Goal: Task Accomplishment & Management: Complete application form

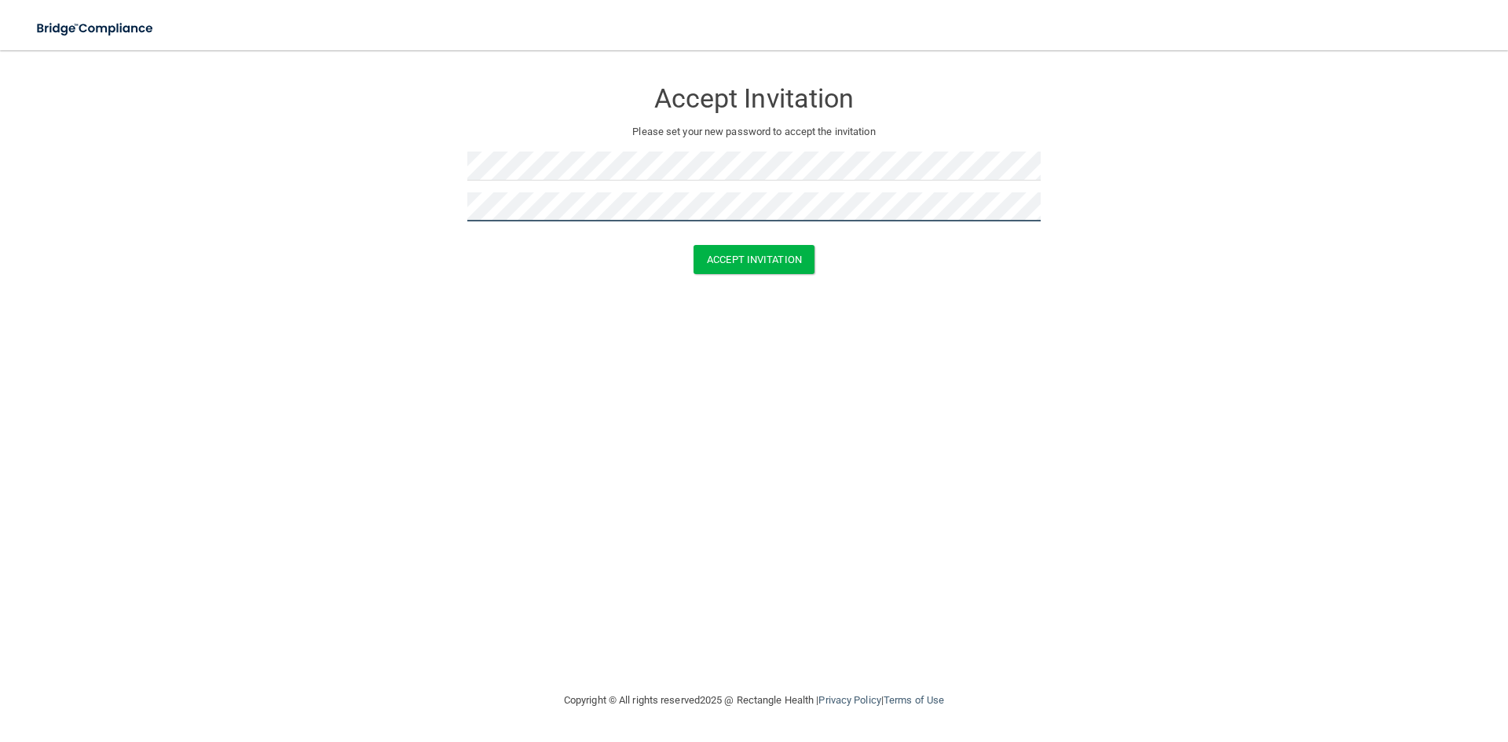
click at [694, 245] on button "Accept Invitation" at bounding box center [754, 259] width 121 height 29
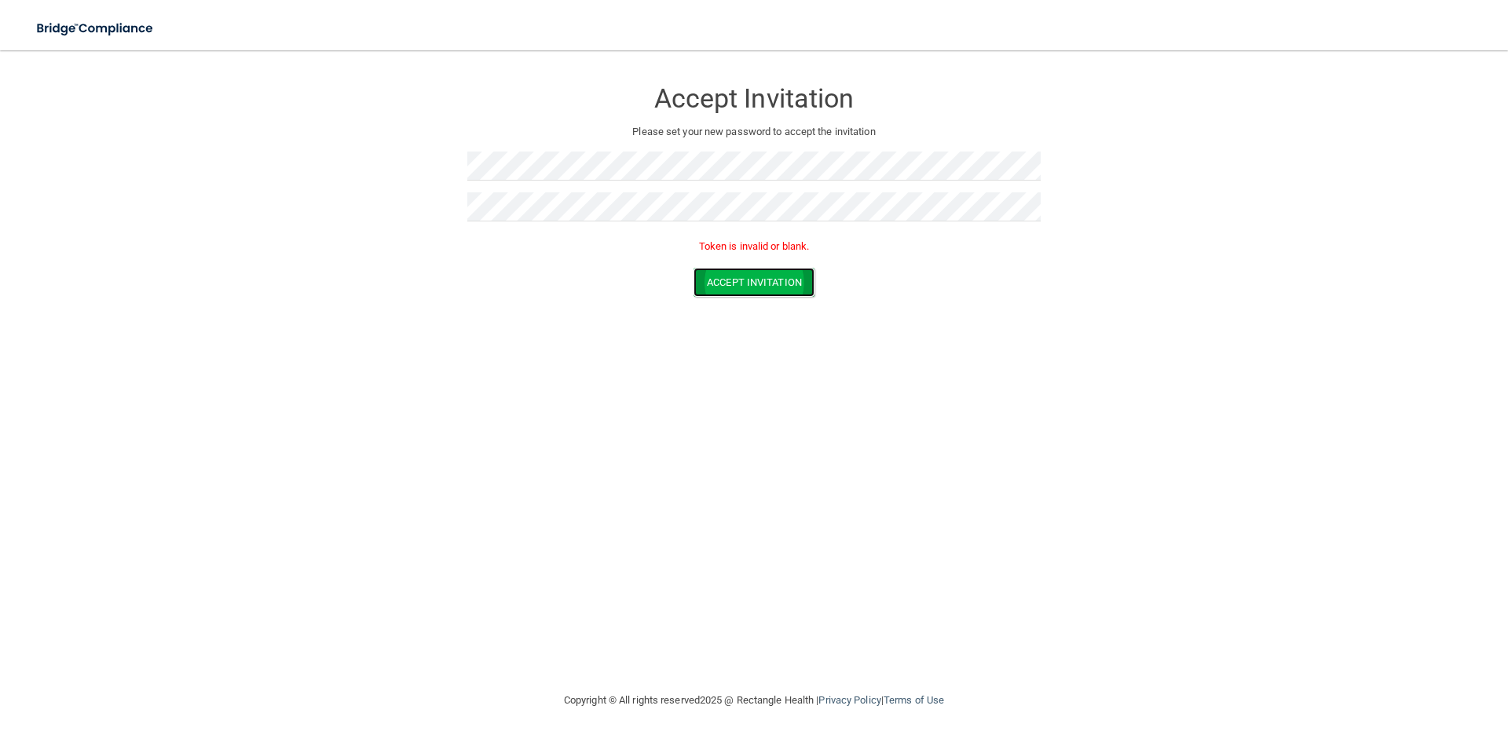
click at [733, 287] on button "Accept Invitation" at bounding box center [754, 282] width 121 height 29
click at [134, 198] on form "Accept Invitation Please set your new password to accept the invitation Token i…" at bounding box center [753, 191] width 1445 height 250
click at [694, 268] on button "Accept Invitation" at bounding box center [754, 282] width 121 height 29
drag, startPoint x: 712, startPoint y: 288, endPoint x: 700, endPoint y: 280, distance: 15.3
click at [712, 287] on button "Accept Invitation" at bounding box center [754, 282] width 121 height 29
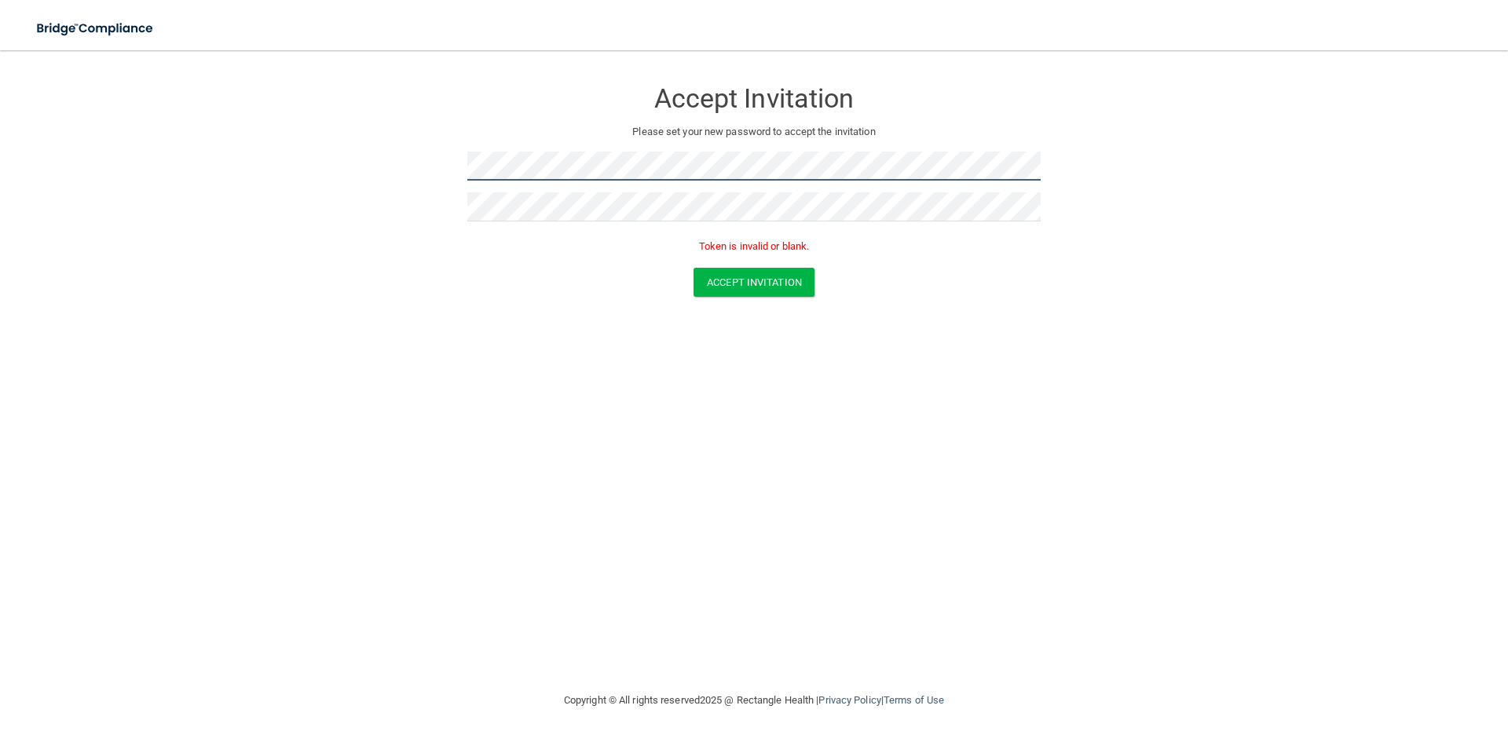
click at [260, 163] on form "Accept Invitation Please set your new password to accept the invitation Token i…" at bounding box center [753, 191] width 1445 height 250
click at [694, 268] on button "Accept Invitation" at bounding box center [754, 282] width 121 height 29
click at [181, 181] on form "Accept Invitation Please set your new password to accept the invitation Passwor…" at bounding box center [753, 204] width 1445 height 276
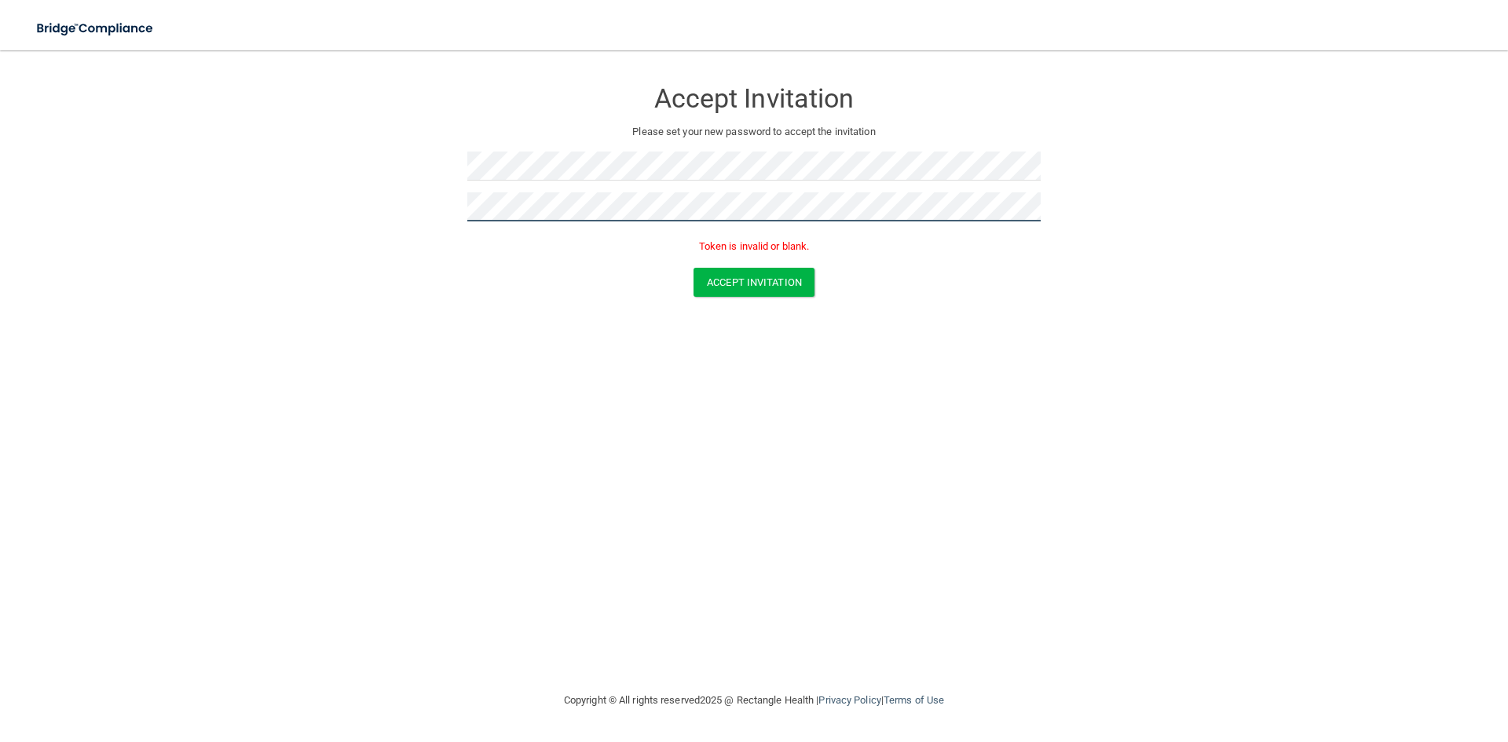
click at [694, 268] on button "Accept Invitation" at bounding box center [754, 282] width 121 height 29
click at [742, 287] on button "Accept Invitation" at bounding box center [754, 282] width 121 height 29
click at [338, 210] on form "Accept Invitation Please set your new password to accept the invitation Token i…" at bounding box center [753, 191] width 1445 height 250
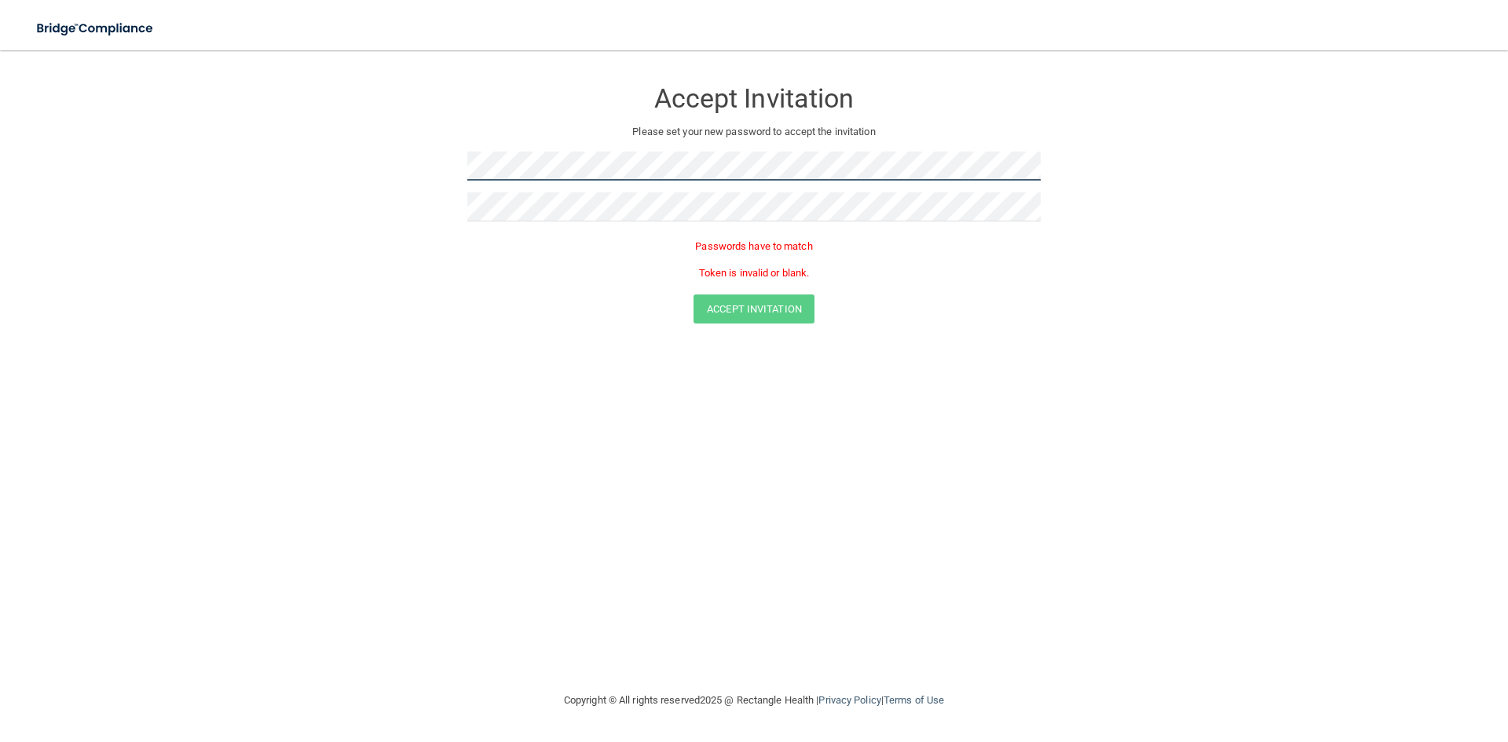
click at [401, 178] on form "Accept Invitation Please set your new password to accept the invitation Passwor…" at bounding box center [753, 204] width 1445 height 276
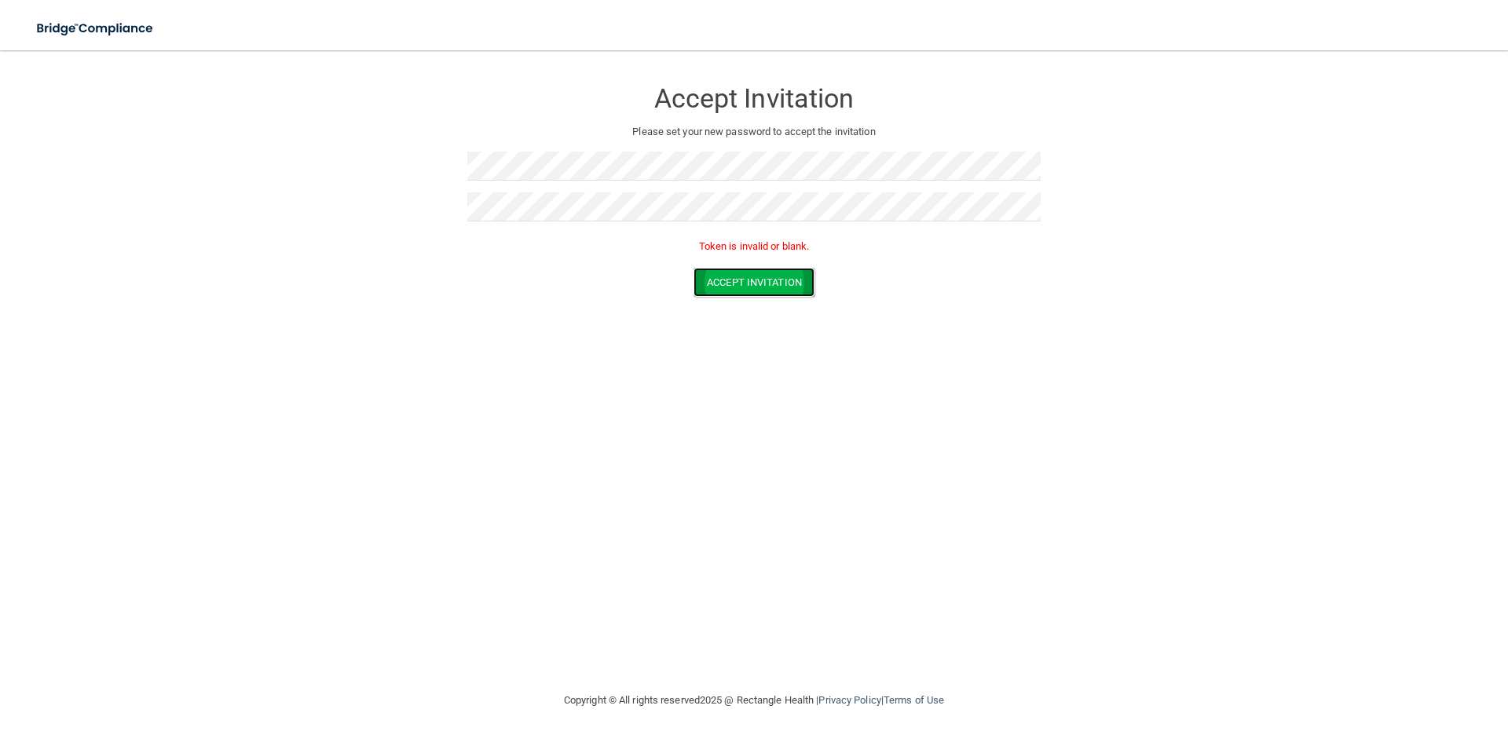
click at [764, 271] on button "Accept Invitation" at bounding box center [754, 282] width 121 height 29
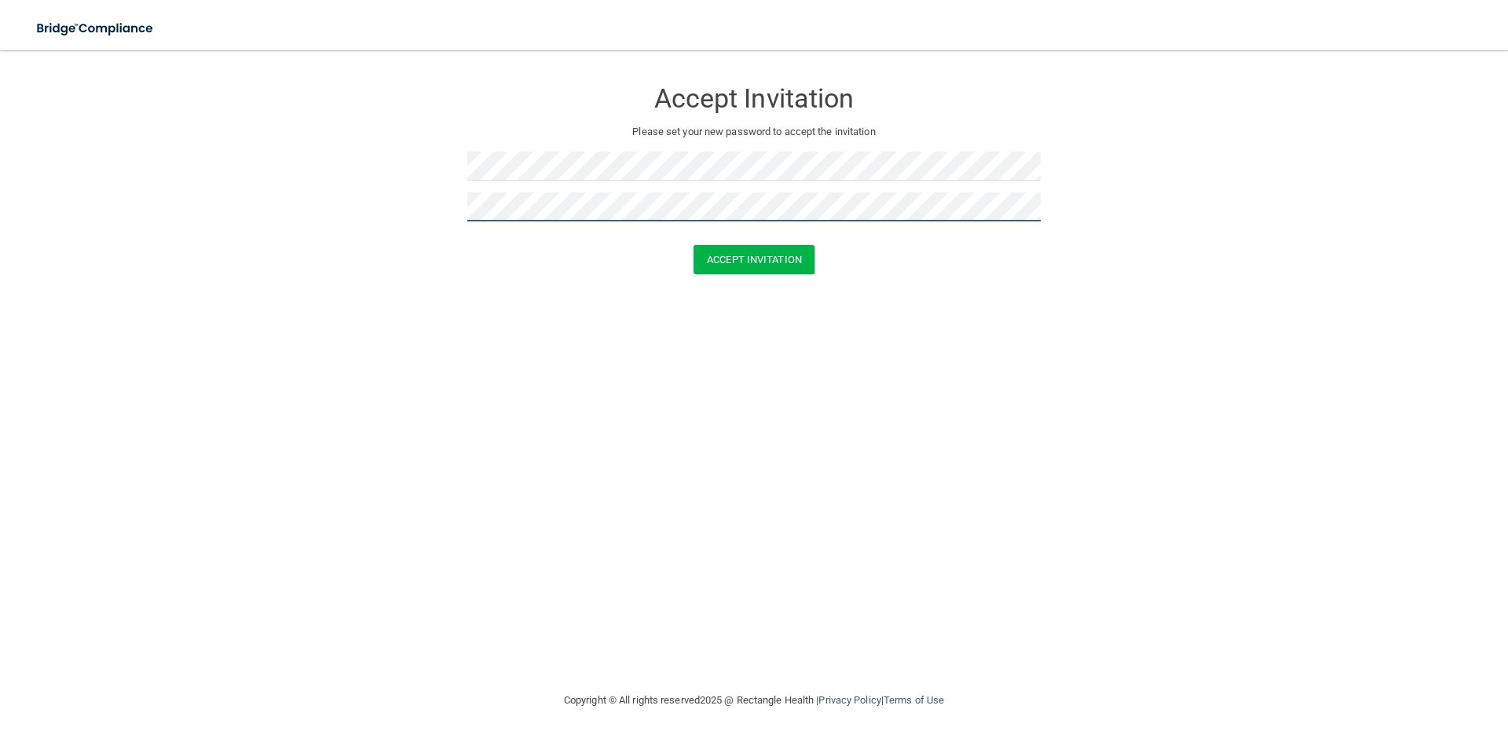
click at [694, 245] on button "Accept Invitation" at bounding box center [754, 259] width 121 height 29
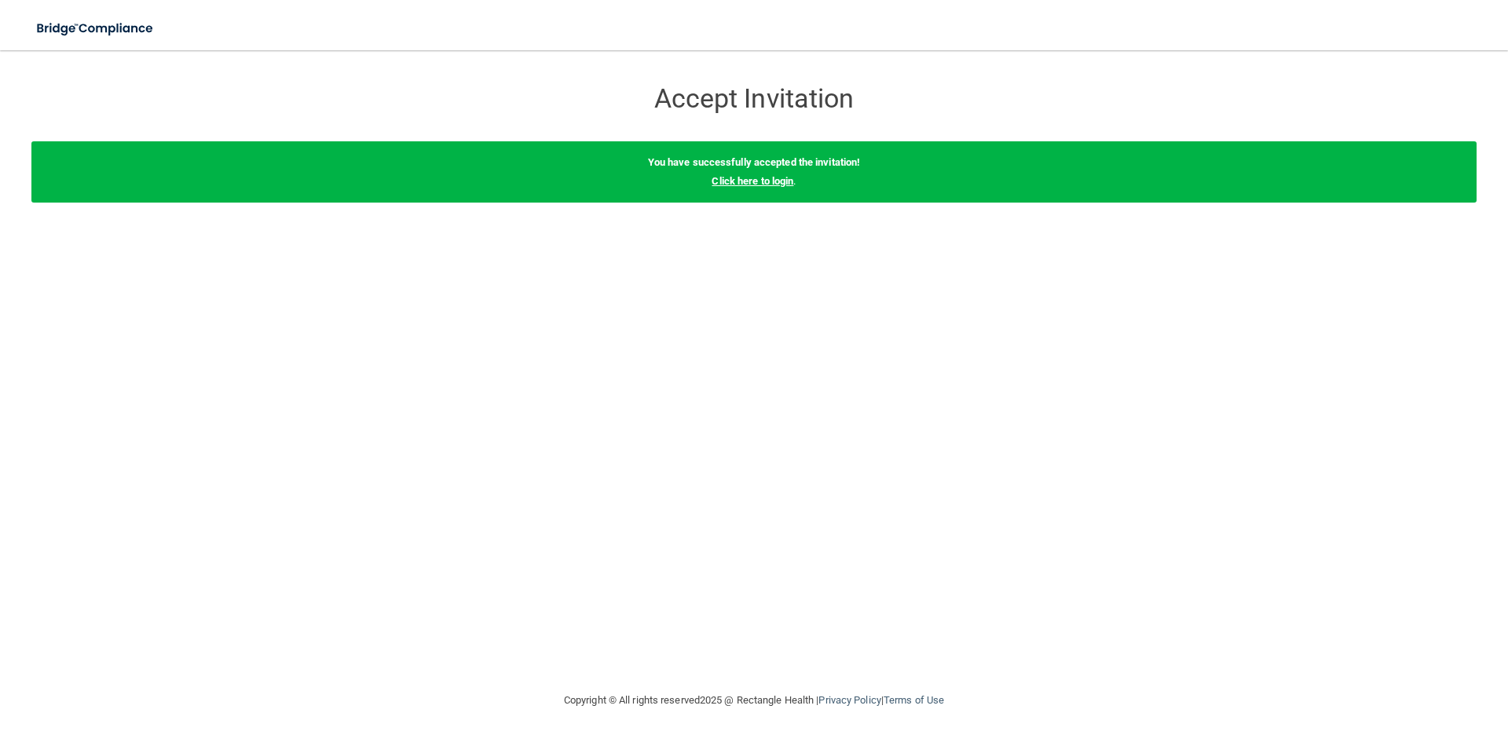
click at [741, 182] on link "Click here to login" at bounding box center [753, 181] width 82 height 12
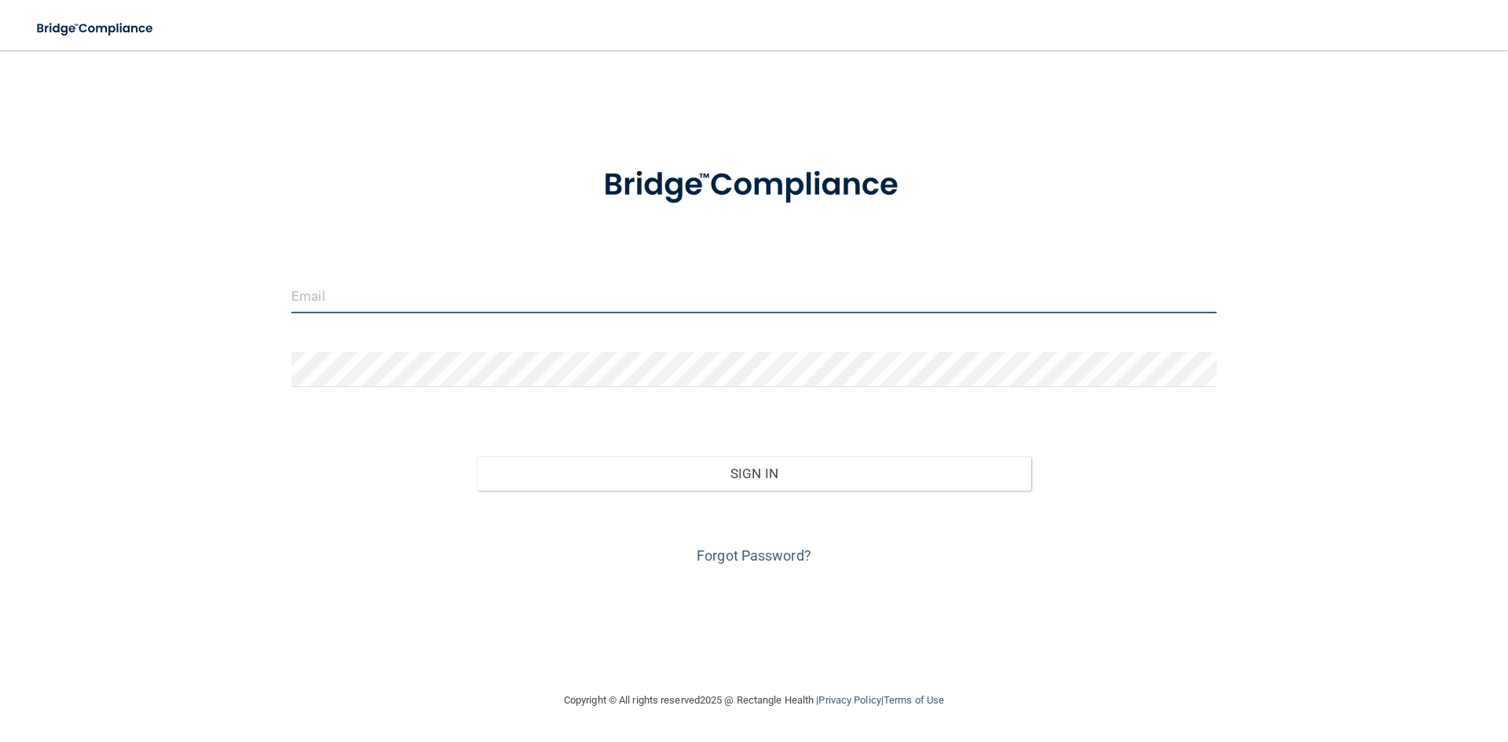
click at [620, 308] on input "email" at bounding box center [753, 295] width 925 height 35
click at [556, 295] on input "email" at bounding box center [753, 295] width 925 height 35
type input "[PERSON_NAME][EMAIL_ADDRESS][DOMAIN_NAME]"
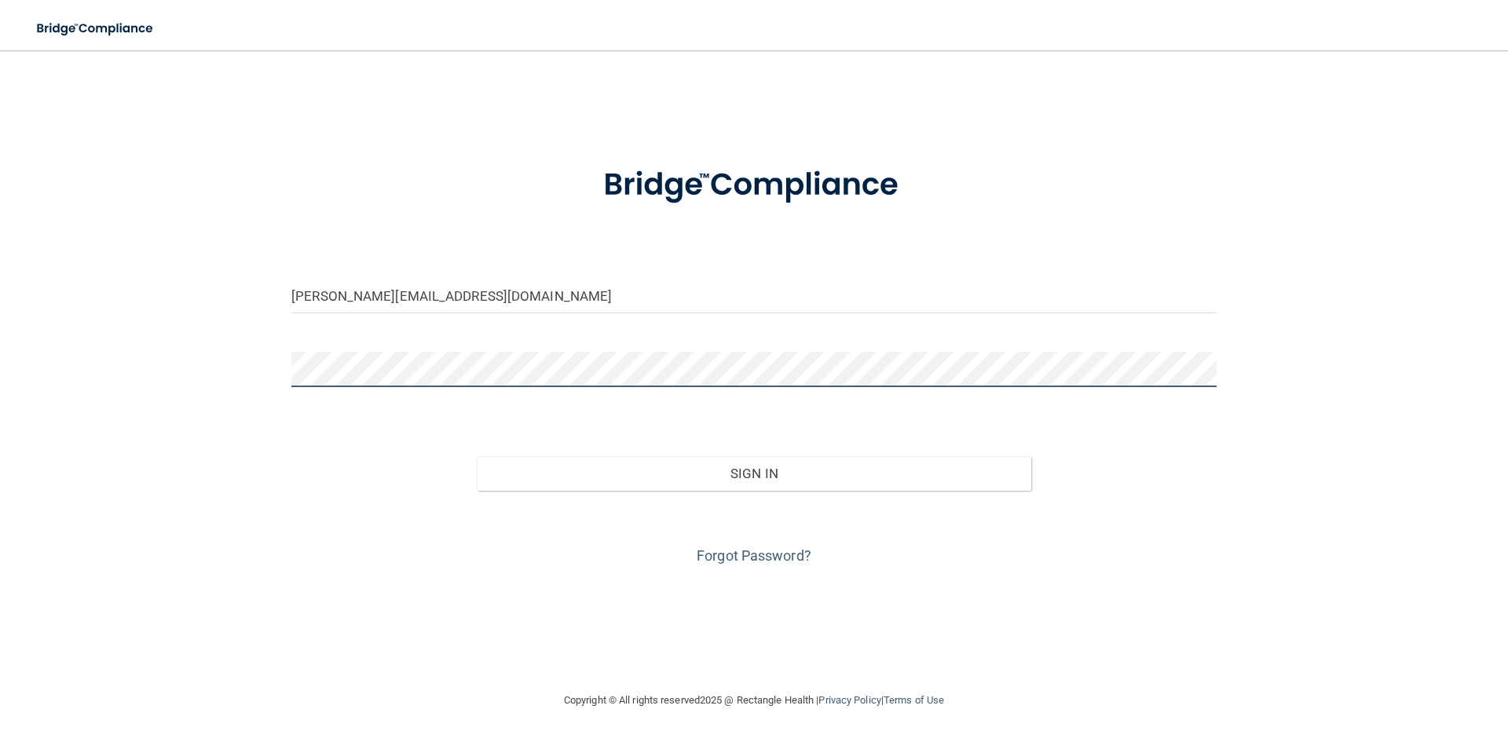
click at [477, 456] on button "Sign In" at bounding box center [754, 473] width 555 height 35
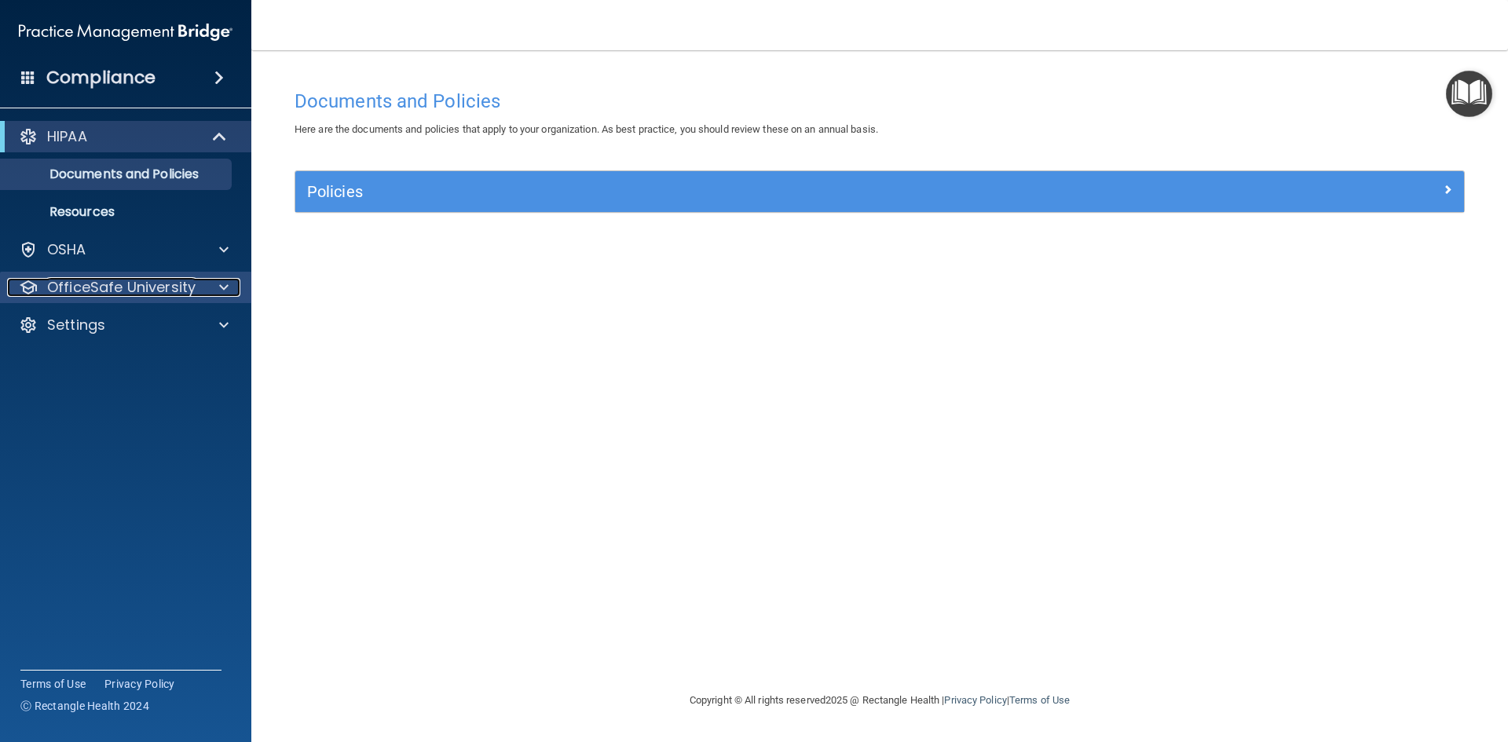
click at [233, 283] on div at bounding box center [221, 287] width 39 height 19
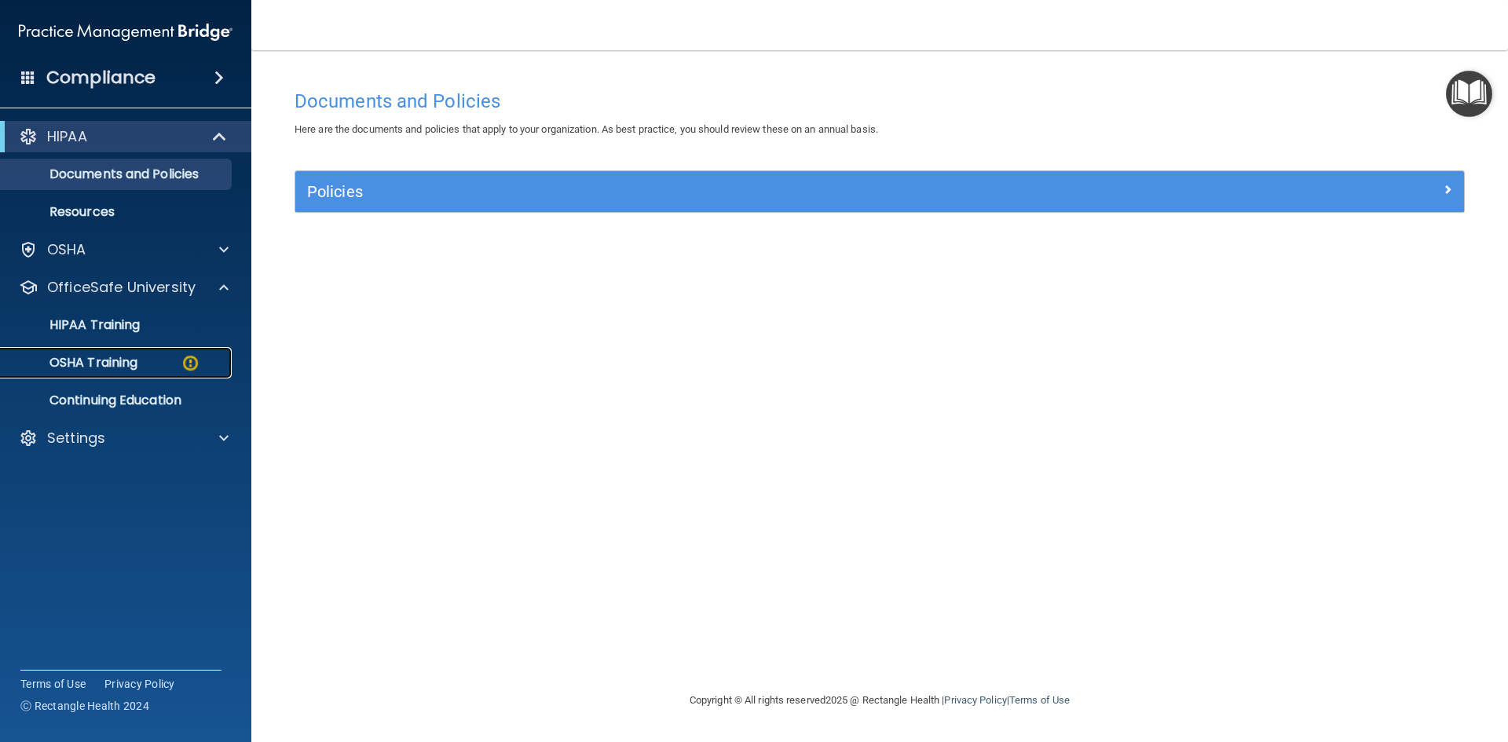
click at [108, 365] on p "OSHA Training" at bounding box center [73, 363] width 127 height 16
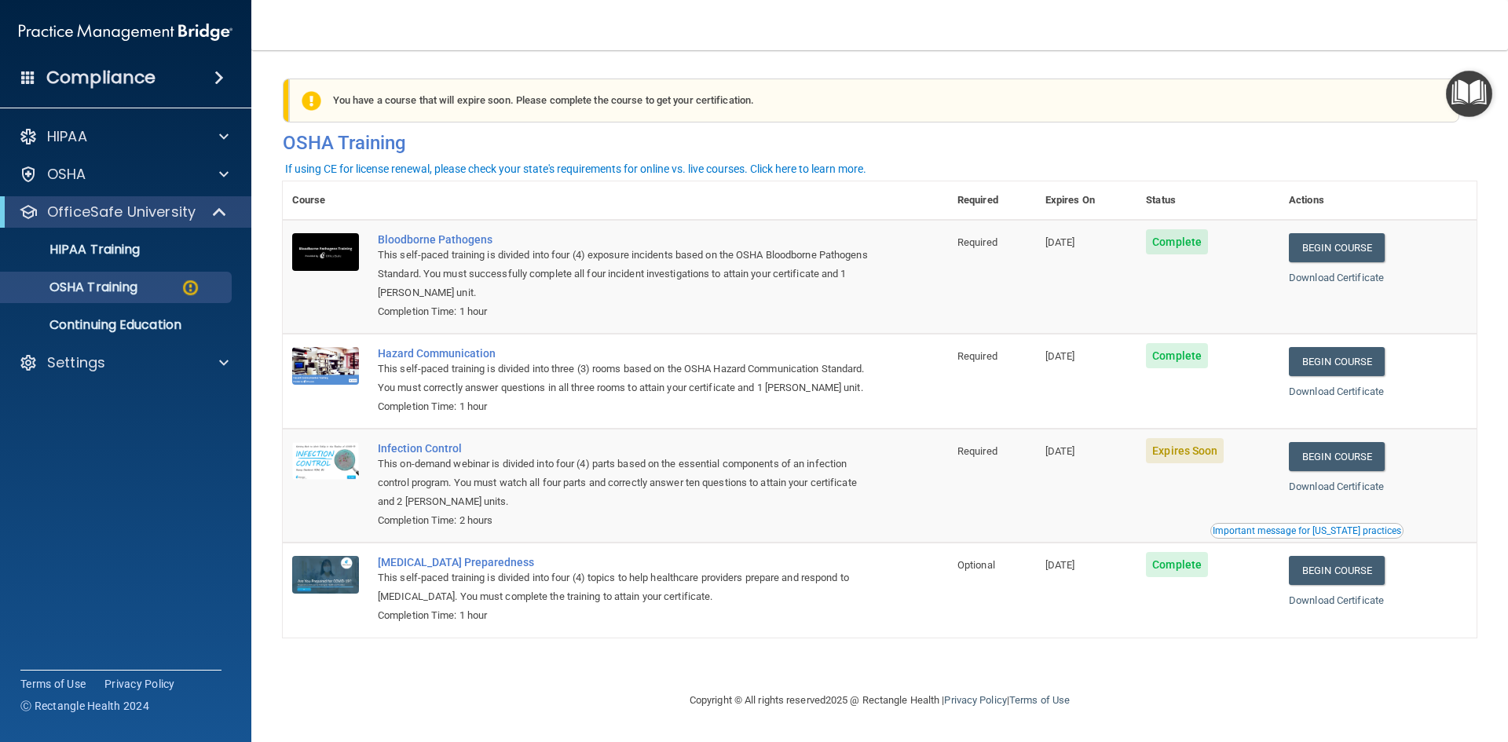
click at [1062, 637] on td "09/29/2026" at bounding box center [1086, 590] width 101 height 94
click at [1339, 471] on link "Begin Course" at bounding box center [1337, 456] width 96 height 29
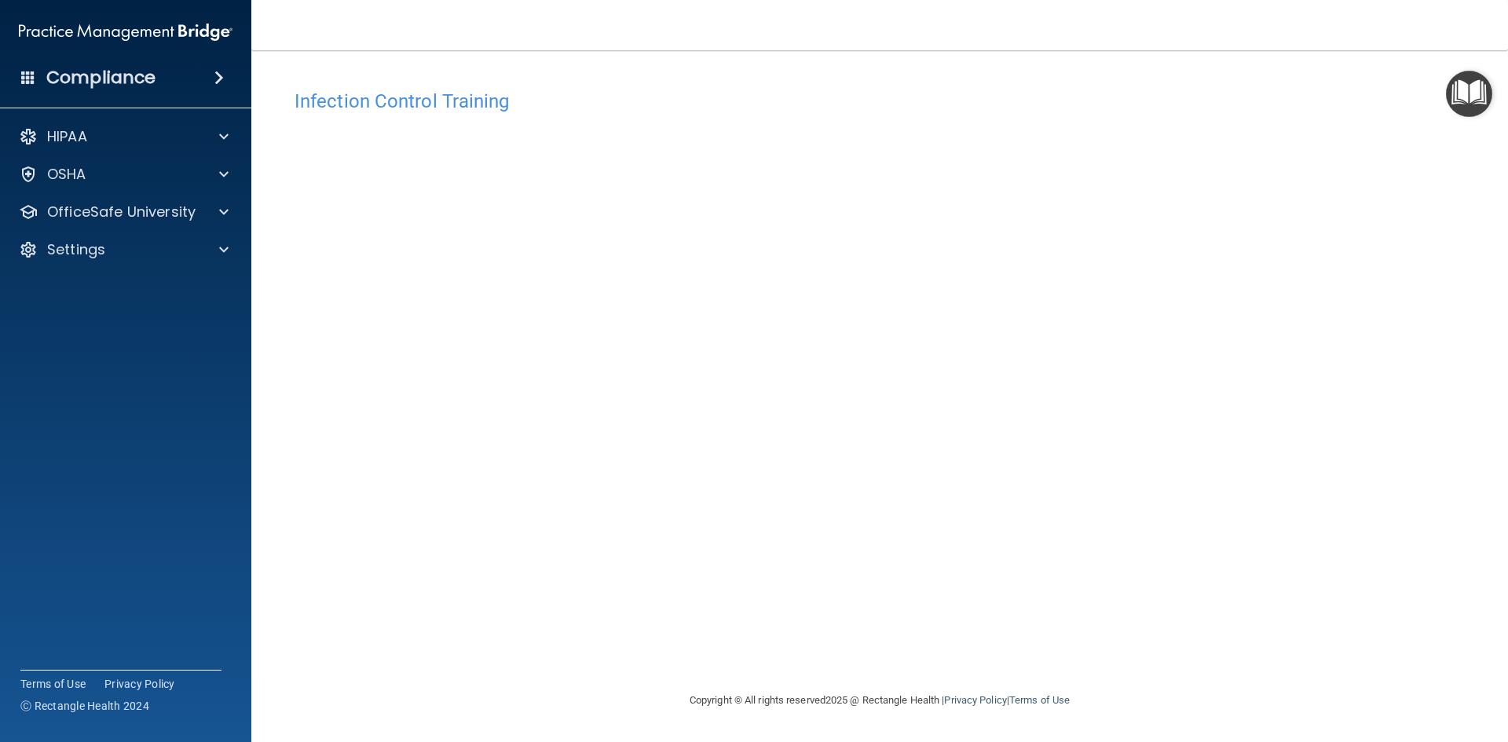
click at [1042, 706] on div "Copyright © All rights reserved 2025 @ Rectangle Health | Privacy Policy | Term…" at bounding box center [879, 701] width 573 height 50
click at [203, 211] on div at bounding box center [221, 212] width 39 height 19
click at [181, 288] on img at bounding box center [191, 288] width 20 height 20
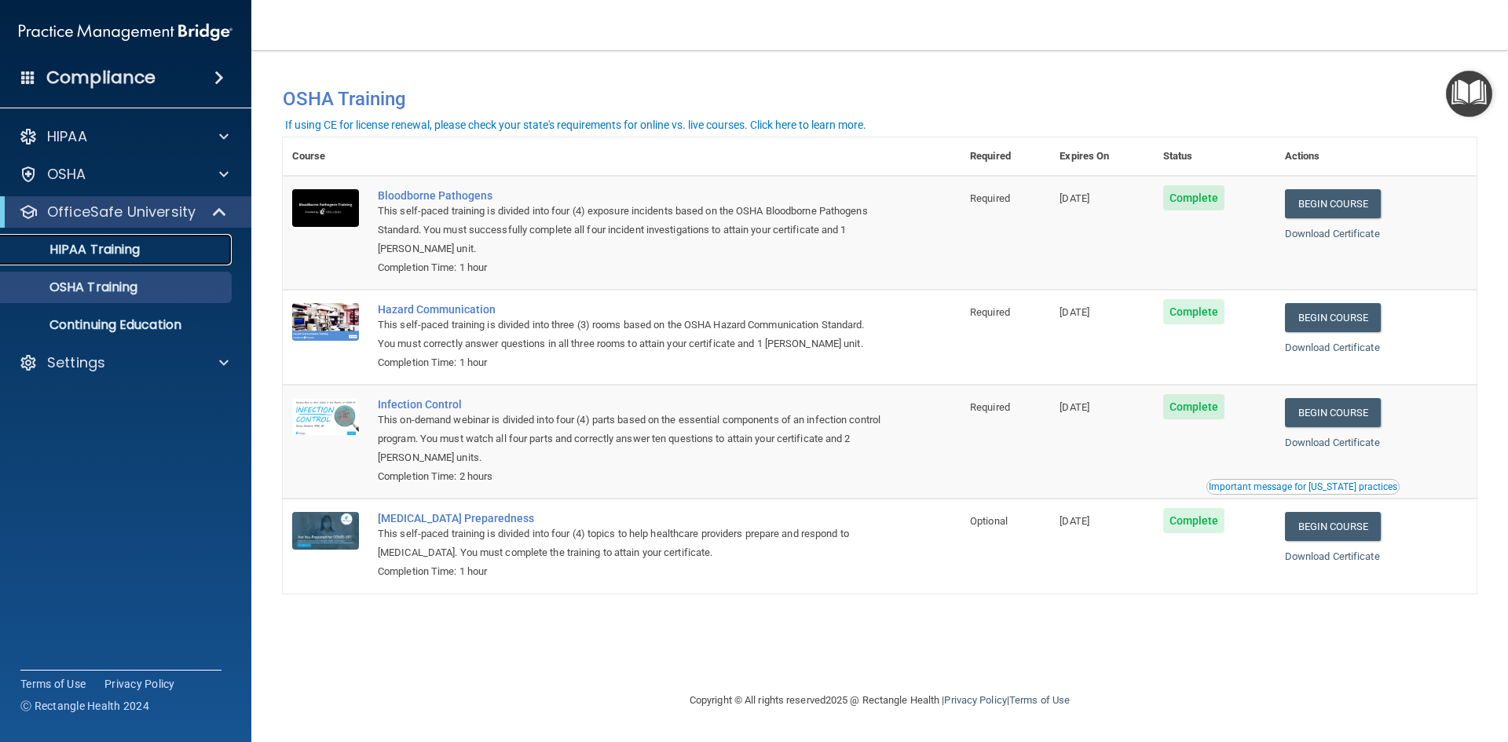
click at [74, 236] on link "HIPAA Training" at bounding box center [107, 249] width 247 height 31
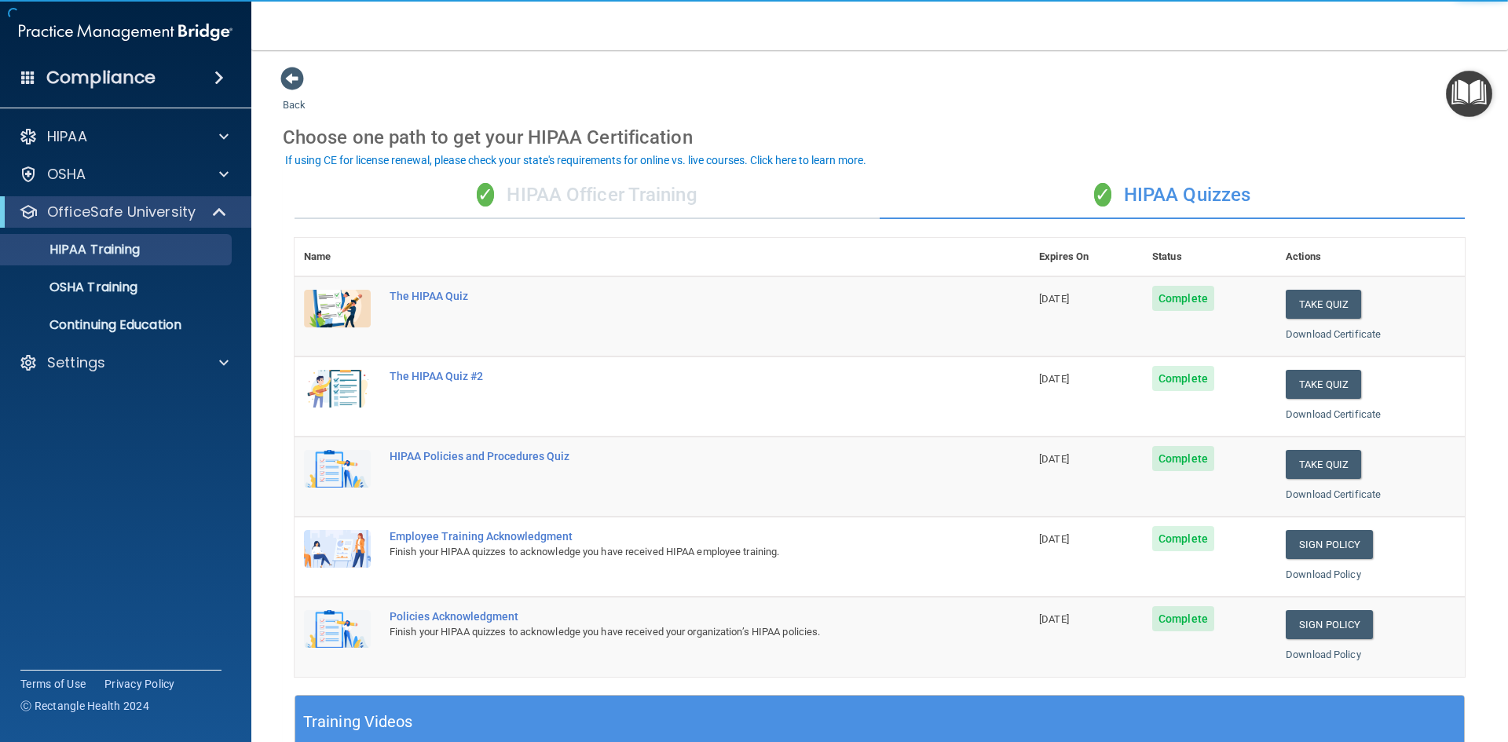
click at [613, 182] on div "✓ HIPAA Officer Training" at bounding box center [587, 195] width 585 height 47
